Goal: Book appointment/travel/reservation

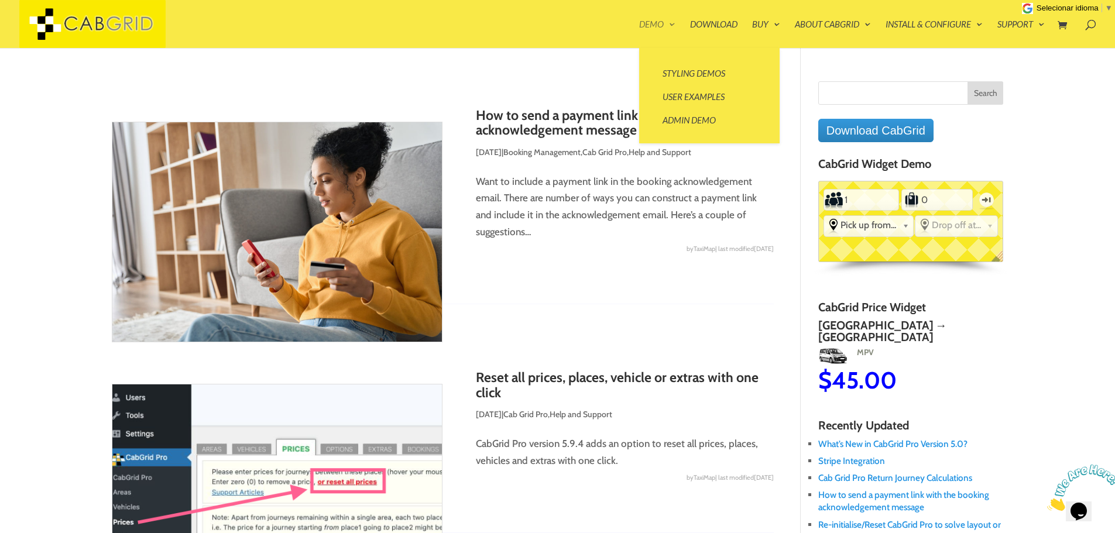
click at [653, 25] on link "Demo" at bounding box center [657, 34] width 36 height 28
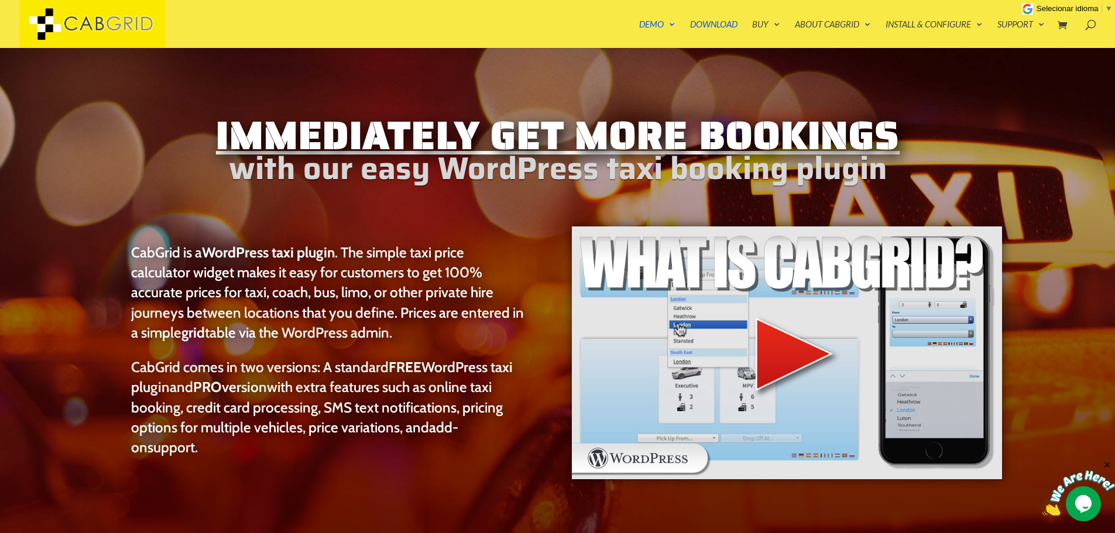
scroll to position [39, 0]
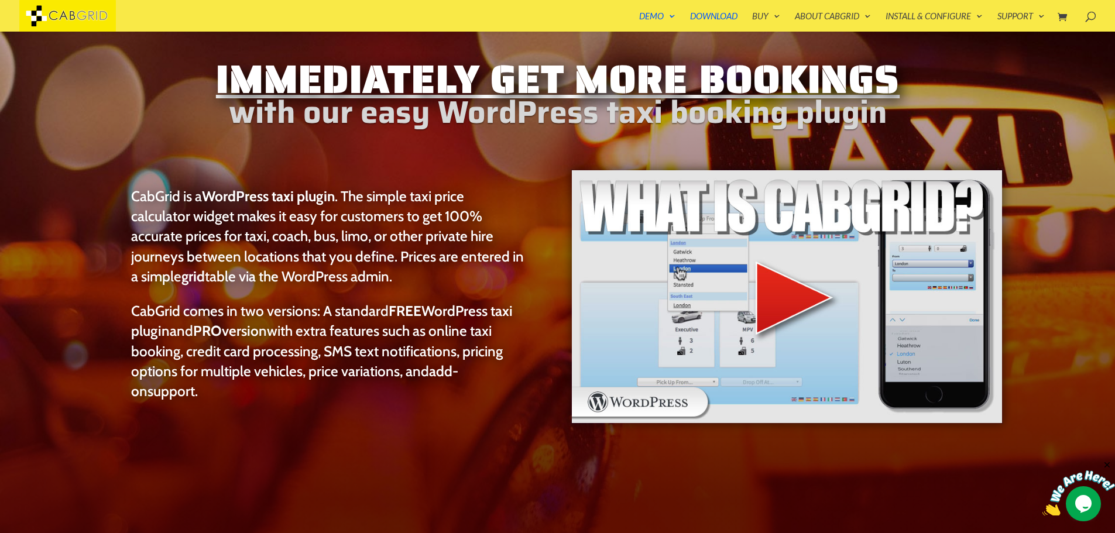
click at [676, 68] on link "Styling Demos" at bounding box center [709, 56] width 117 height 23
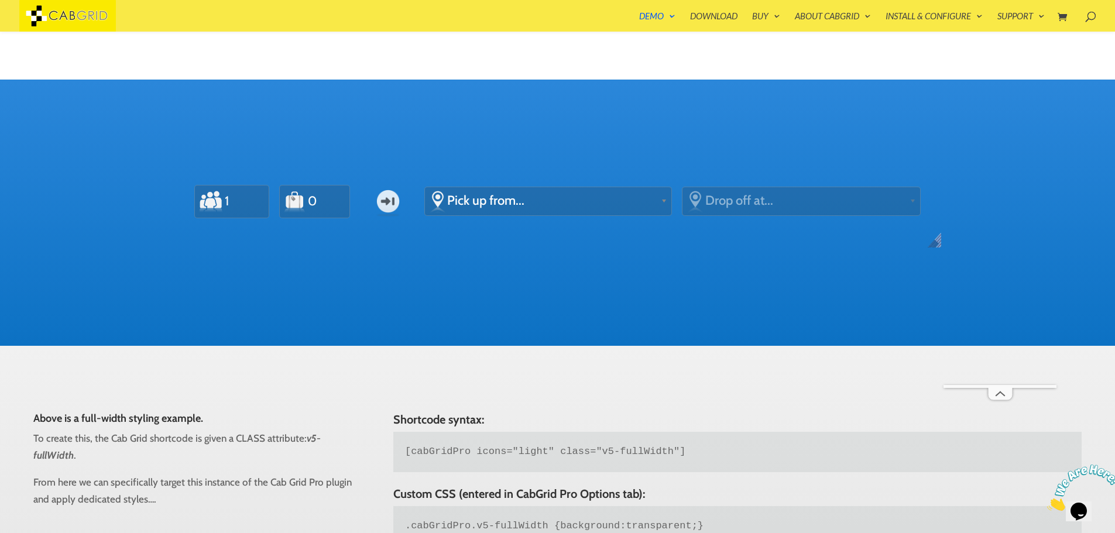
scroll to position [422, 0]
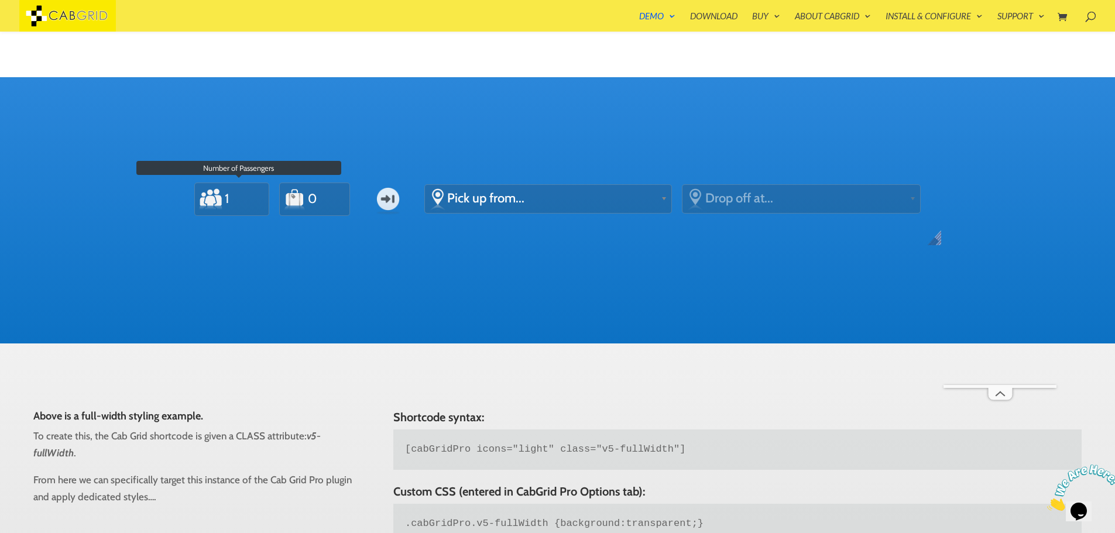
click at [249, 207] on input "1" at bounding box center [239, 199] width 30 height 26
type input "2"
click at [248, 194] on input "2" at bounding box center [239, 199] width 30 height 26
click at [234, 200] on input "2" at bounding box center [239, 199] width 30 height 26
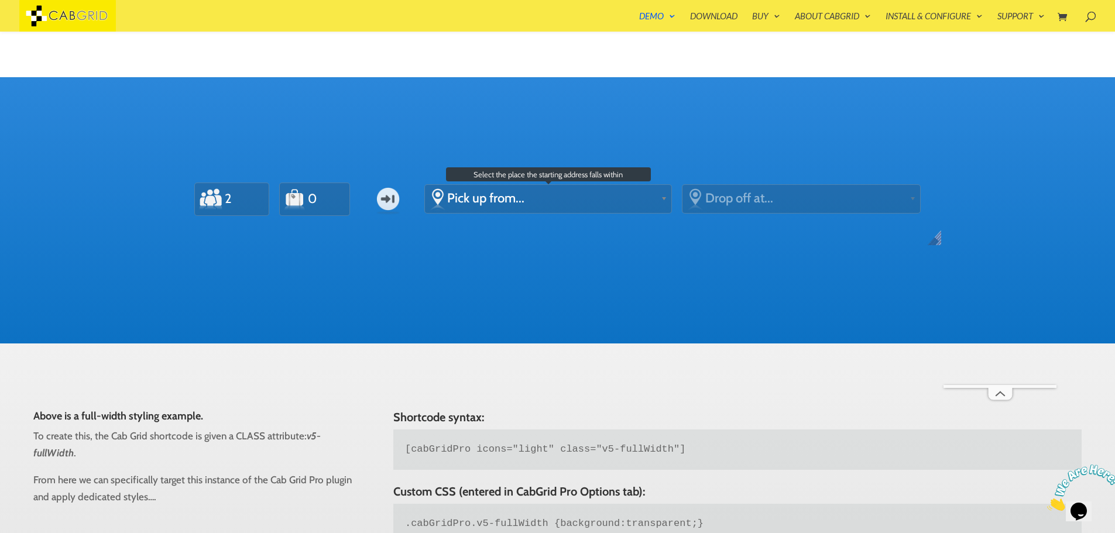
click at [506, 195] on span "Pick up from..." at bounding box center [551, 198] width 209 height 16
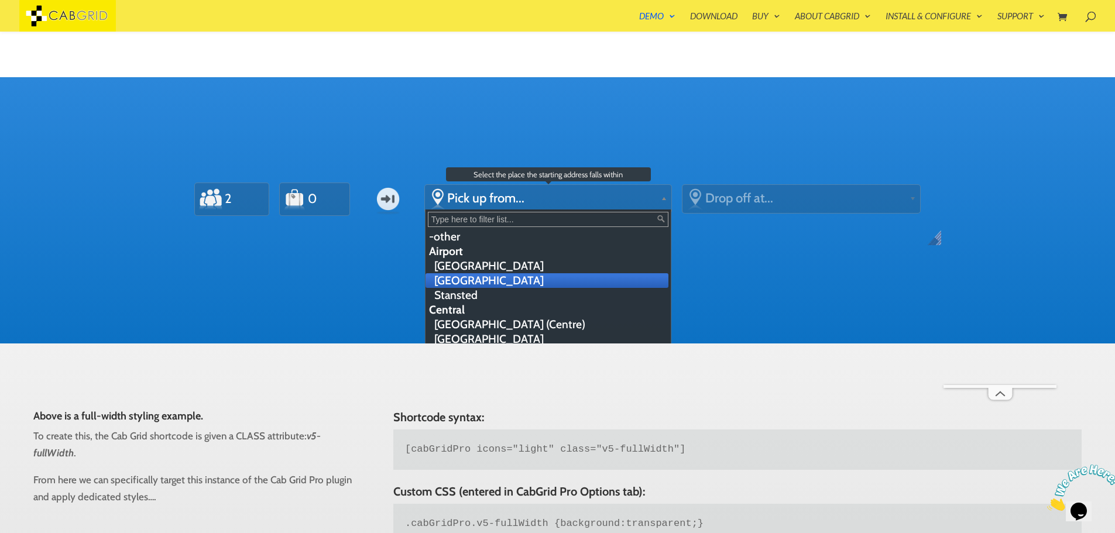
click at [494, 275] on li "[GEOGRAPHIC_DATA]" at bounding box center [548, 280] width 244 height 15
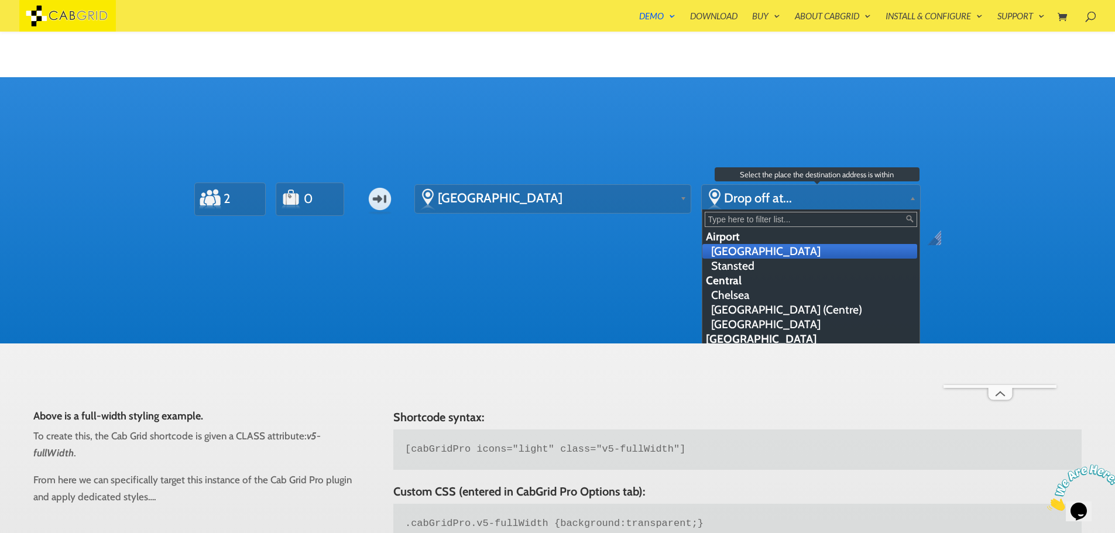
click at [770, 201] on span "Drop off at..." at bounding box center [814, 198] width 181 height 16
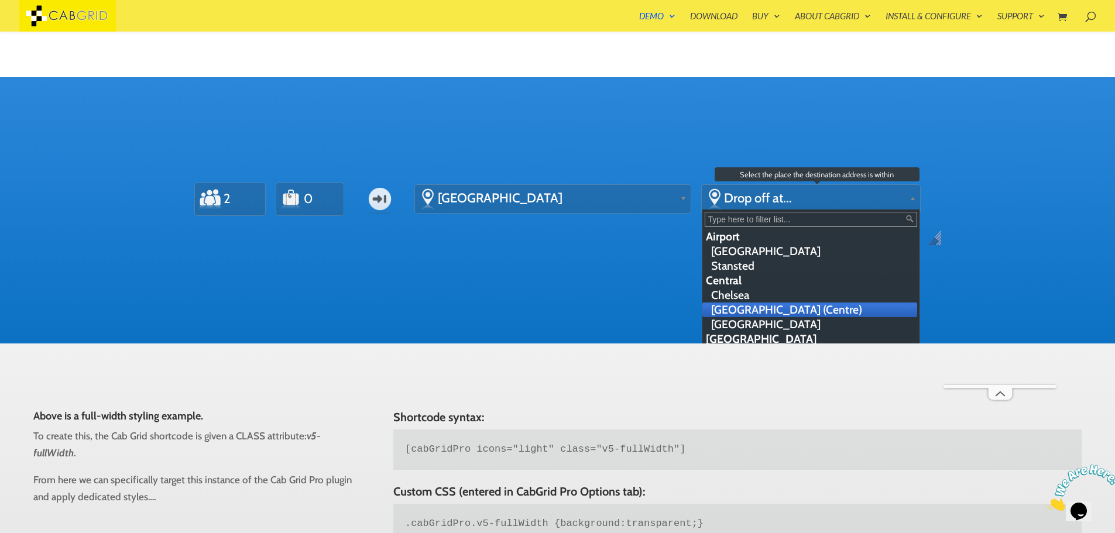
click at [734, 311] on li "[GEOGRAPHIC_DATA] (Centre)" at bounding box center [810, 310] width 215 height 15
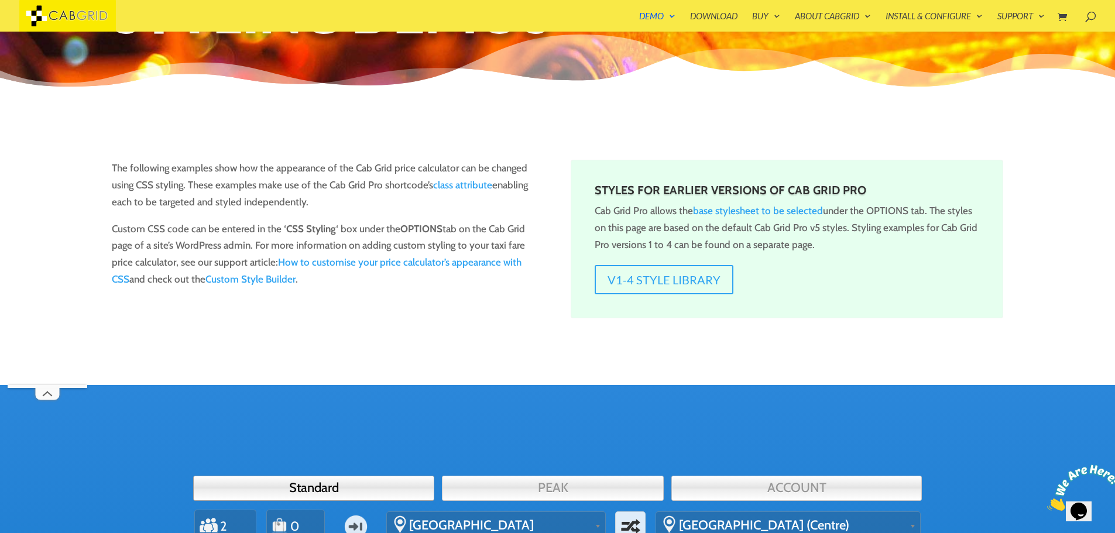
scroll to position [0, 0]
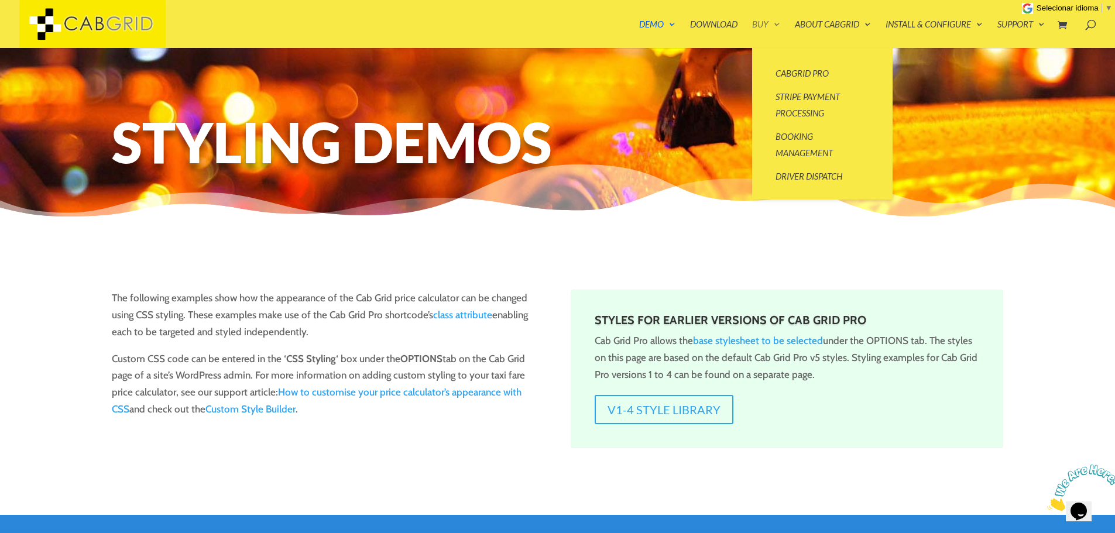
click at [752, 23] on link "Buy" at bounding box center [766, 34] width 28 height 28
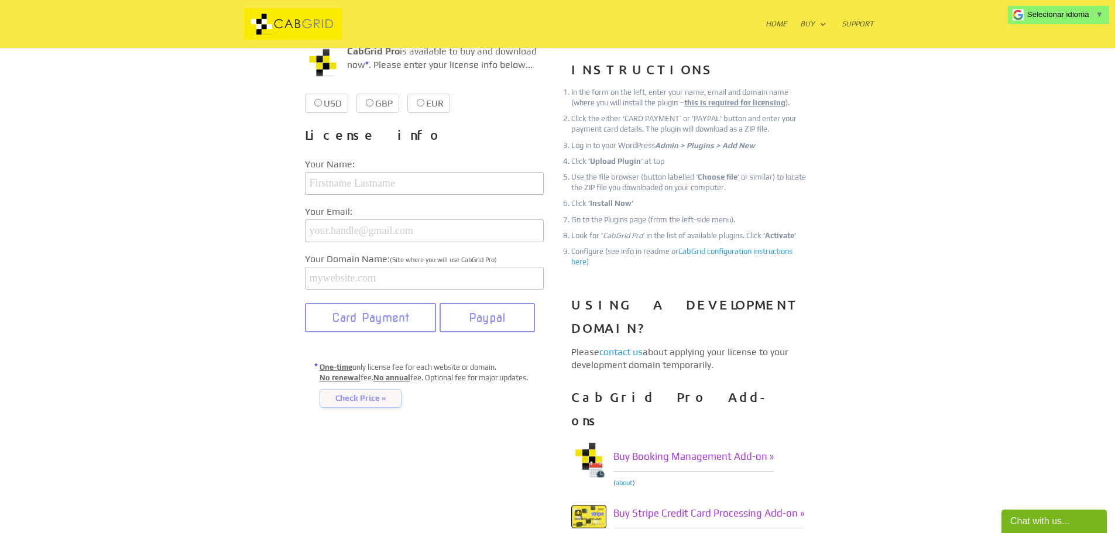
scroll to position [293, 0]
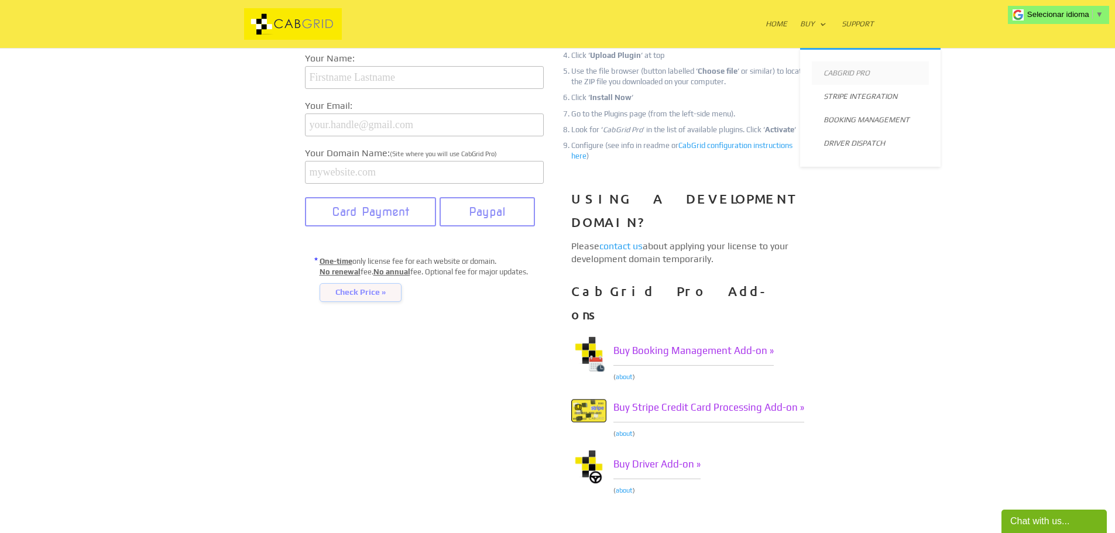
click at [834, 68] on link "CabGrid Pro" at bounding box center [870, 72] width 117 height 23
